Goal: Transaction & Acquisition: Purchase product/service

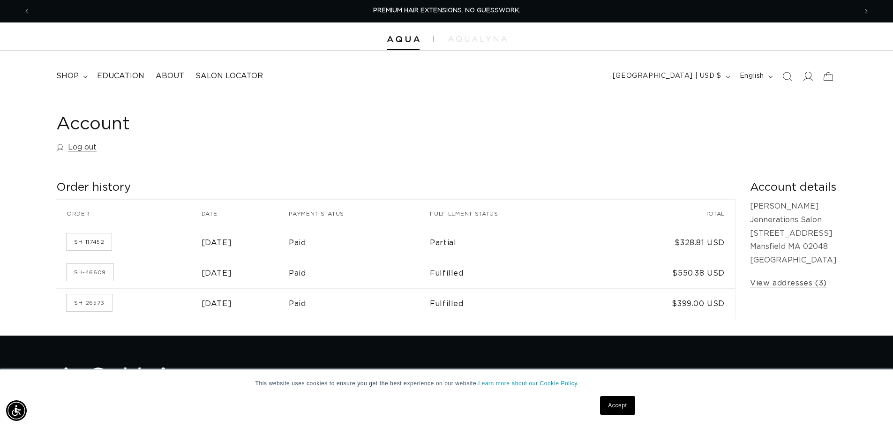
click at [807, 77] on icon at bounding box center [807, 76] width 10 height 10
click at [74, 74] on span "shop" at bounding box center [67, 76] width 22 height 10
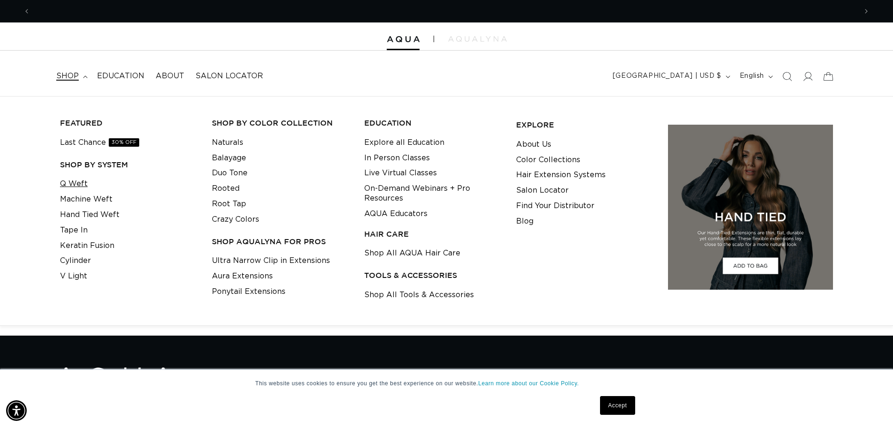
scroll to position [0, 826]
click at [68, 180] on link "Q Weft" at bounding box center [74, 183] width 28 height 15
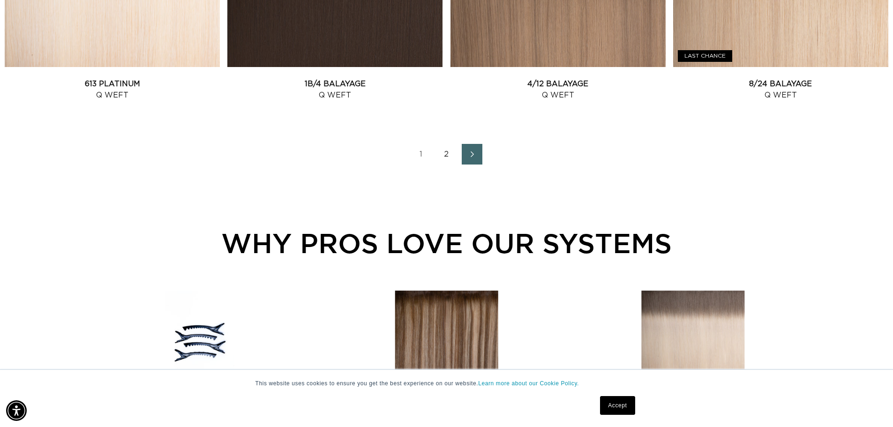
scroll to position [1312, 0]
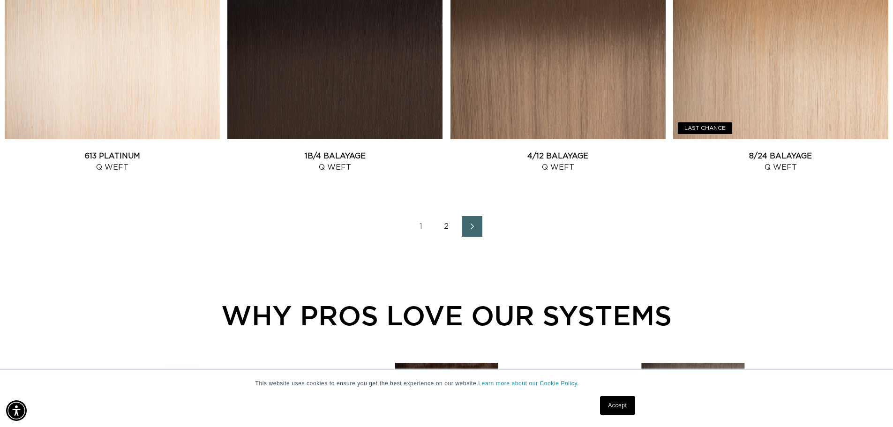
click at [476, 233] on link "Next page" at bounding box center [471, 226] width 21 height 21
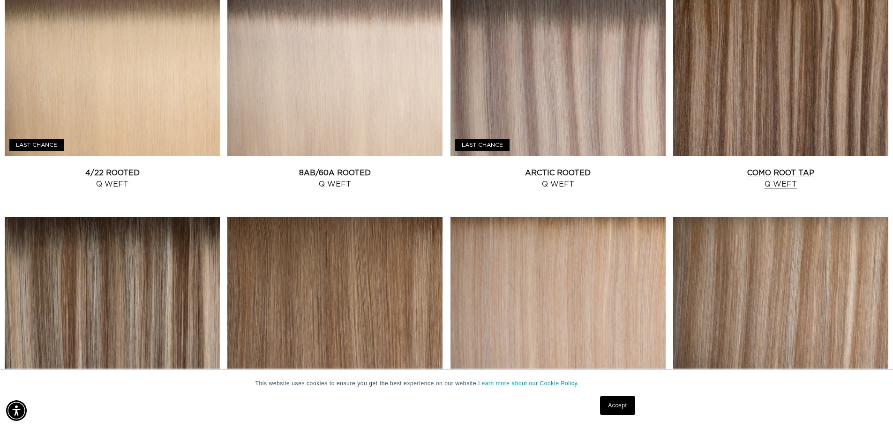
click at [759, 167] on link "Como Root Tap Q Weft" at bounding box center [780, 178] width 215 height 22
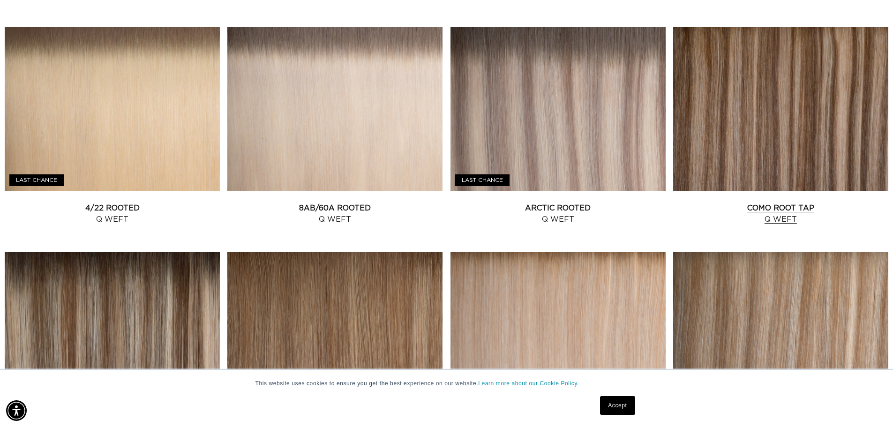
scroll to position [890, 0]
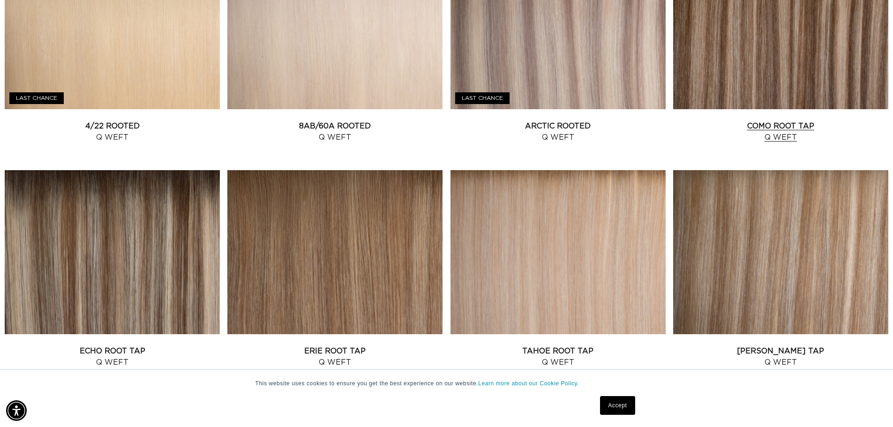
click at [777, 120] on link "Como Root Tap Q Weft" at bounding box center [780, 131] width 215 height 22
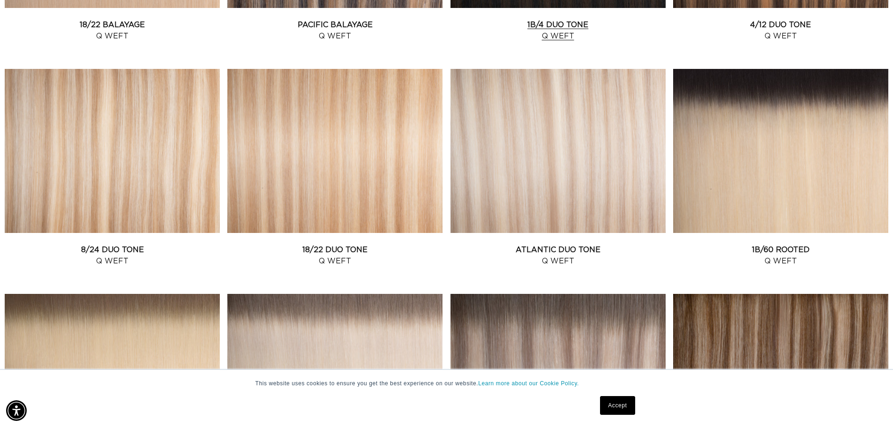
scroll to position [422, 0]
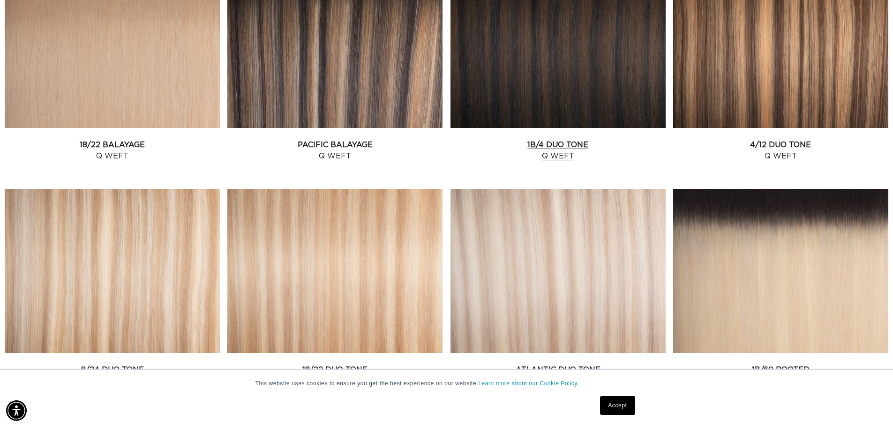
click at [600, 139] on link "1B/4 Duo Tone Q Weft" at bounding box center [557, 150] width 215 height 22
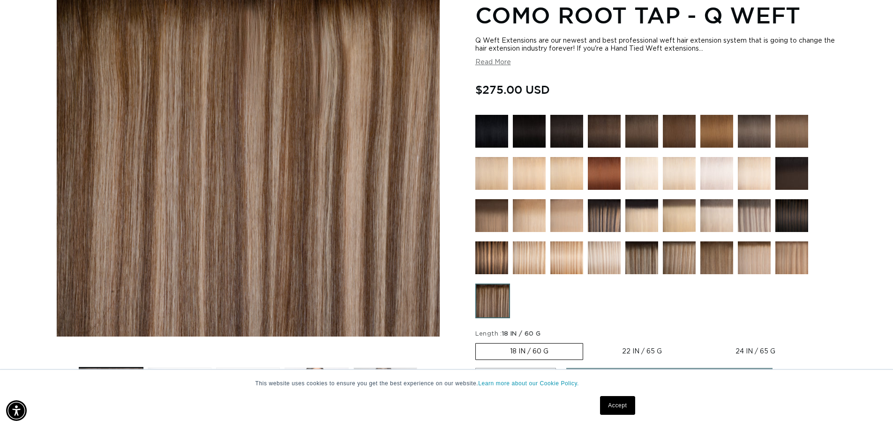
scroll to position [0, 826]
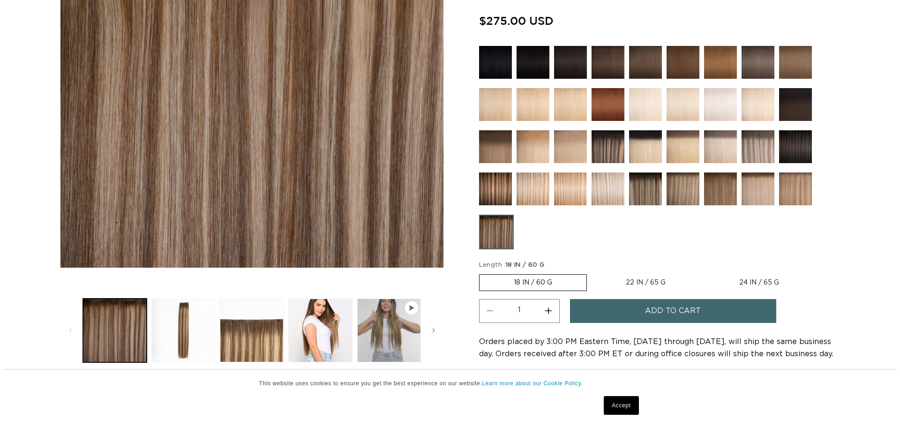
scroll to position [281, 0]
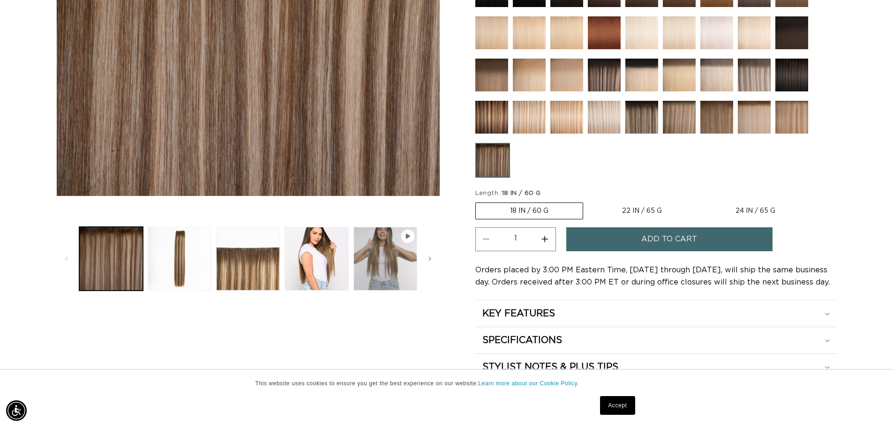
click at [677, 242] on span "Add to cart" at bounding box center [669, 239] width 56 height 24
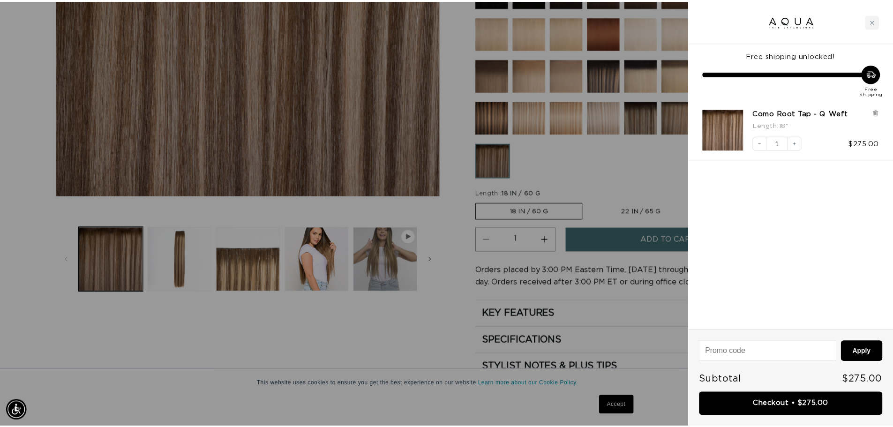
scroll to position [0, 1666]
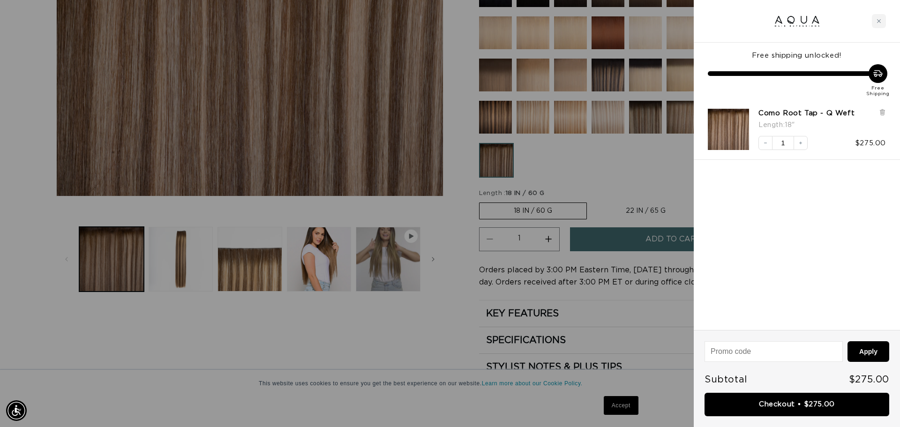
click at [112, 359] on div at bounding box center [450, 213] width 900 height 427
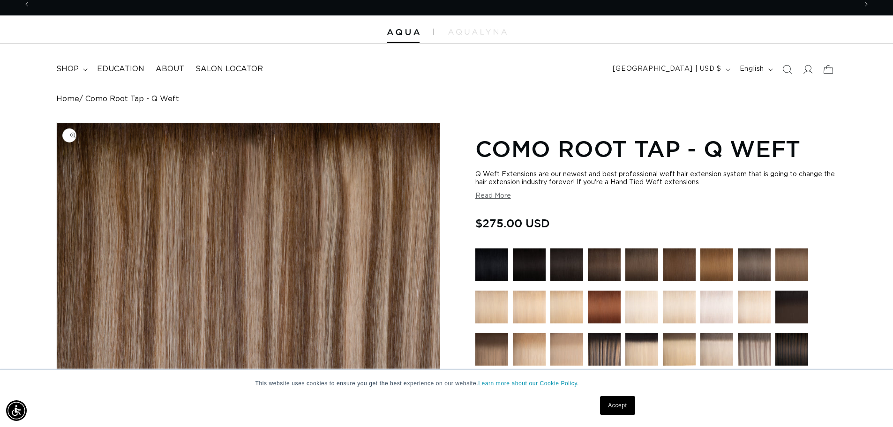
scroll to position [0, 0]
